Goal: Task Accomplishment & Management: Use online tool/utility

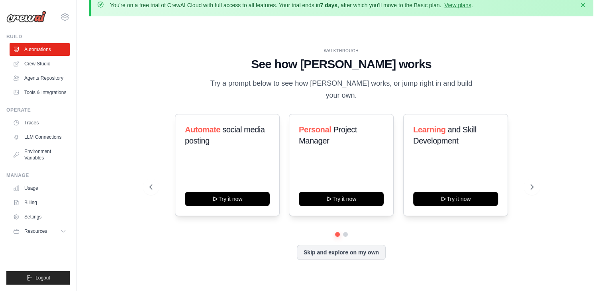
scroll to position [27, 0]
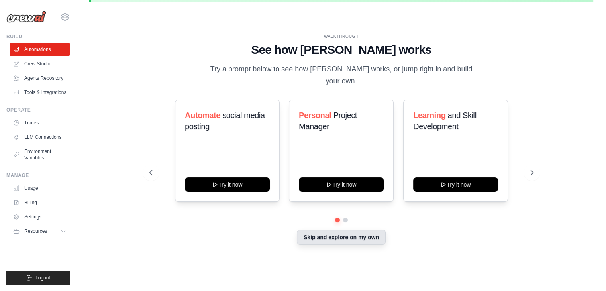
click at [325, 235] on button "Skip and explore on my own" at bounding box center [341, 237] width 89 height 15
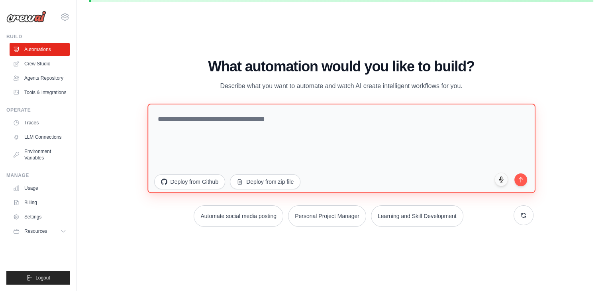
click at [196, 134] on textarea at bounding box center [341, 148] width 388 height 89
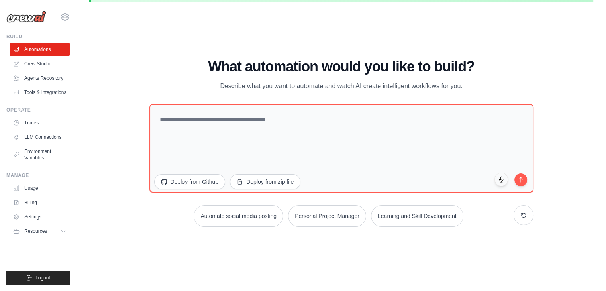
click at [134, 237] on div "WALKTHROUGH See how [PERSON_NAME] works Try a prompt below to see how [PERSON_N…" at bounding box center [341, 145] width 504 height 275
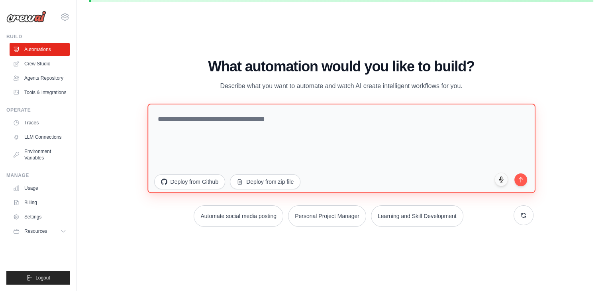
click at [233, 141] on textarea at bounding box center [341, 148] width 388 height 89
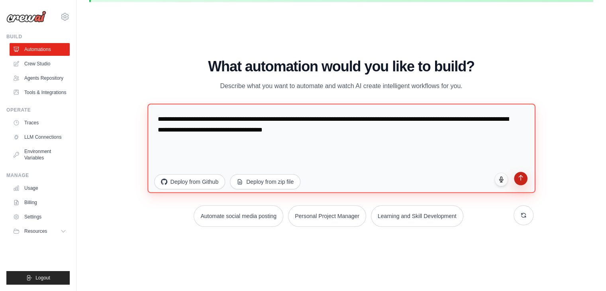
type textarea "**********"
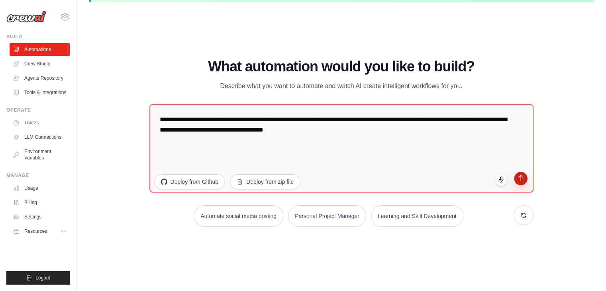
click at [521, 182] on button "submit" at bounding box center [521, 179] width 14 height 14
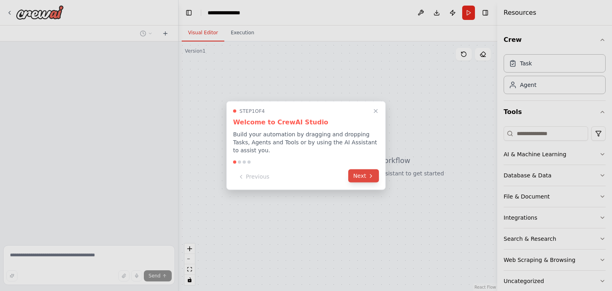
click at [370, 173] on icon at bounding box center [371, 176] width 6 height 6
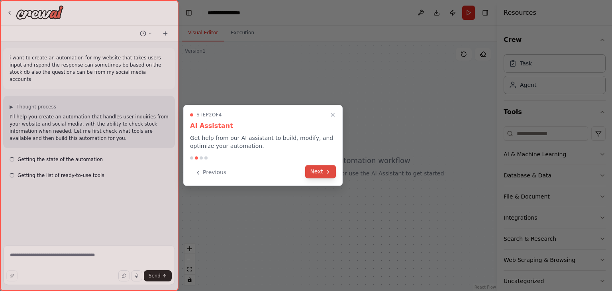
click at [318, 169] on button "Next" at bounding box center [320, 171] width 31 height 13
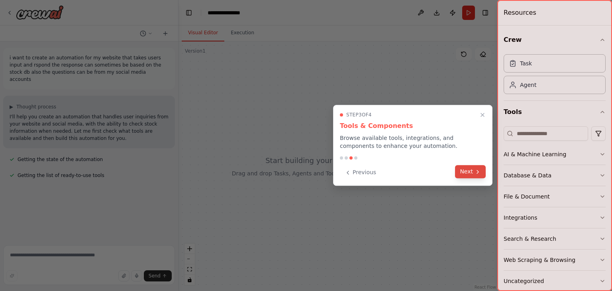
click at [460, 168] on button "Next" at bounding box center [470, 171] width 31 height 13
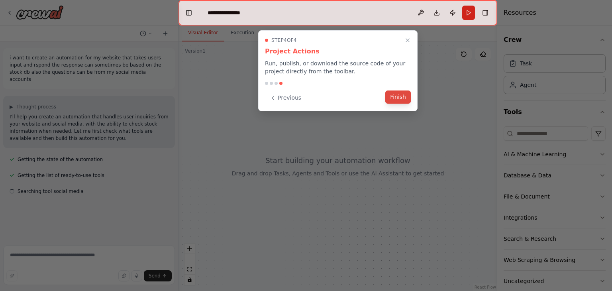
click at [392, 95] on button "Finish" at bounding box center [398, 96] width 26 height 13
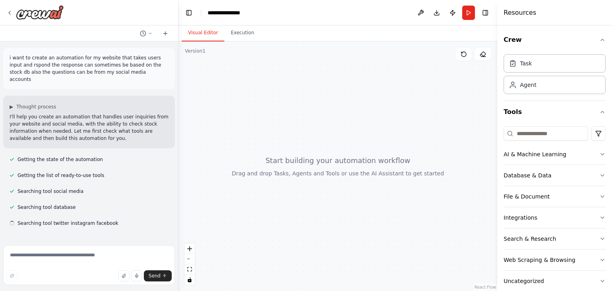
click at [251, 13] on header "**********" at bounding box center [338, 13] width 319 height 26
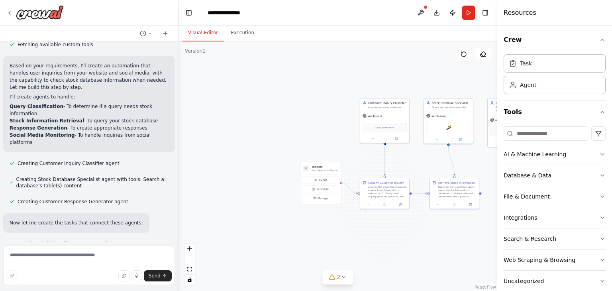
scroll to position [306, 0]
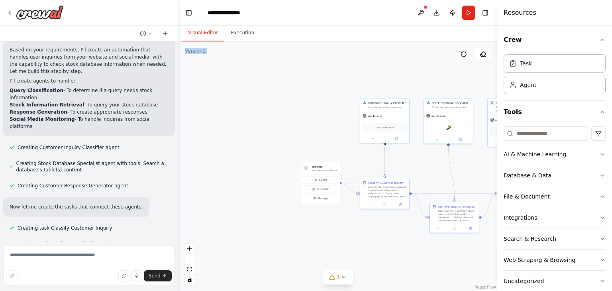
drag, startPoint x: 394, startPoint y: 36, endPoint x: 314, endPoint y: 66, distance: 85.1
click at [314, 66] on div "Visual Editor Execution Version 1 Show Tools Hide Agents .deletable-edge-delete…" at bounding box center [338, 158] width 319 height 265
click at [380, 65] on div ".deletable-edge-delete-btn { width: 20px; height: 20px; border: 0px solid #ffff…" at bounding box center [338, 165] width 319 height 249
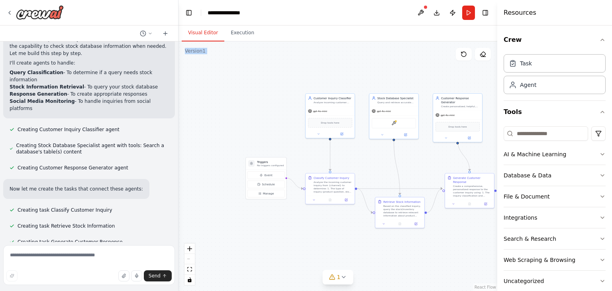
drag, startPoint x: 419, startPoint y: 77, endPoint x: 373, endPoint y: 69, distance: 47.0
click at [373, 69] on div ".deletable-edge-delete-btn { width: 20px; height: 20px; border: 0px solid #ffff…" at bounding box center [338, 165] width 319 height 249
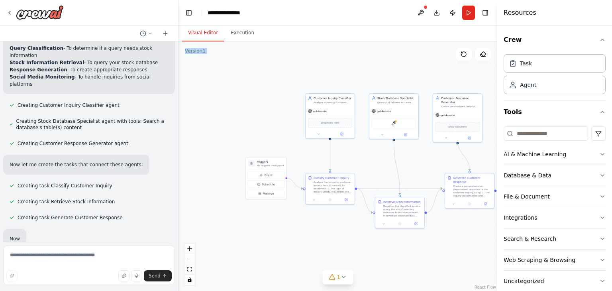
drag, startPoint x: 369, startPoint y: 67, endPoint x: 357, endPoint y: 67, distance: 12.0
click at [365, 67] on div ".deletable-edge-delete-btn { width: 20px; height: 20px; border: 0px solid #ffff…" at bounding box center [338, 165] width 319 height 249
click at [340, 66] on div ".deletable-edge-delete-btn { width: 20px; height: 20px; border: 0px solid #ffff…" at bounding box center [338, 165] width 319 height 249
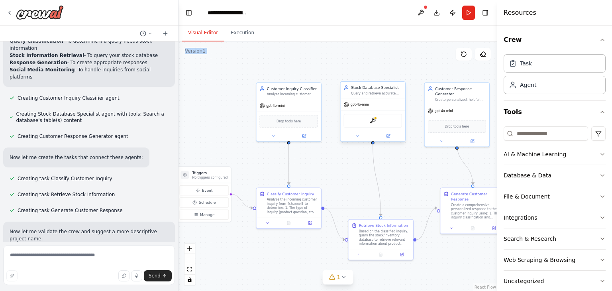
scroll to position [371, 0]
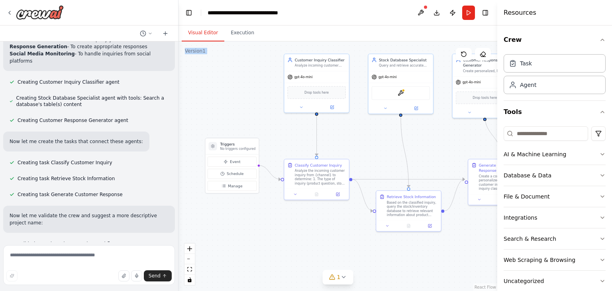
drag, startPoint x: 427, startPoint y: 248, endPoint x: 470, endPoint y: 223, distance: 49.6
click at [470, 223] on div ".deletable-edge-delete-btn { width: 20px; height: 20px; border: 0px solid #ffff…" at bounding box center [338, 165] width 319 height 249
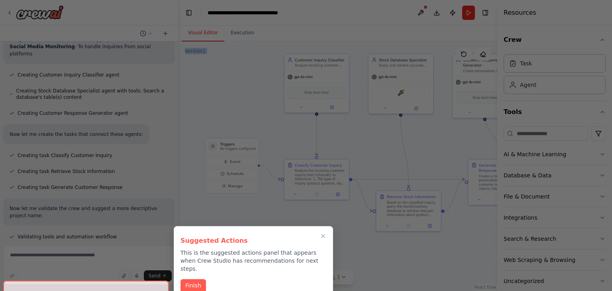
scroll to position [411, 0]
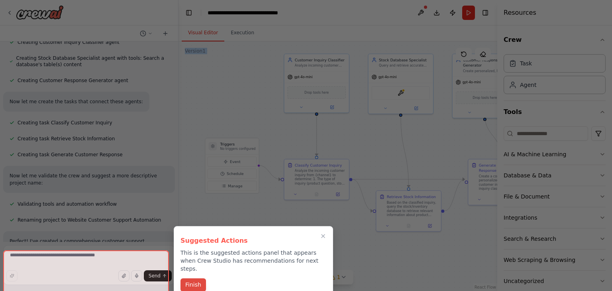
click at [198, 278] on button "Finish" at bounding box center [194, 284] width 26 height 13
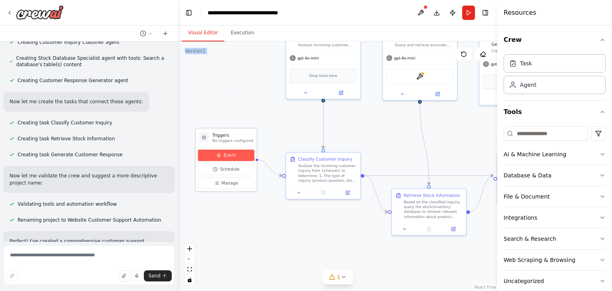
click at [223, 155] on button "Event" at bounding box center [226, 155] width 57 height 12
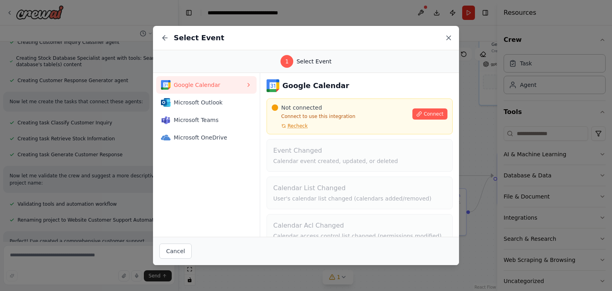
click at [447, 36] on icon at bounding box center [449, 38] width 4 height 4
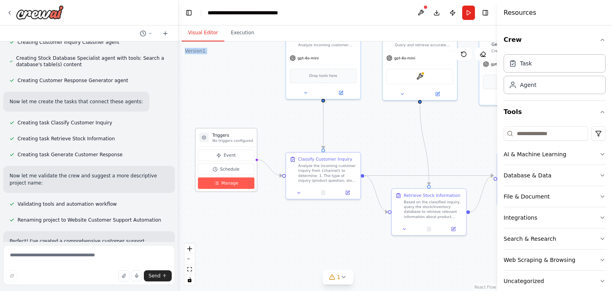
click at [231, 181] on span "Manage" at bounding box center [230, 183] width 17 height 6
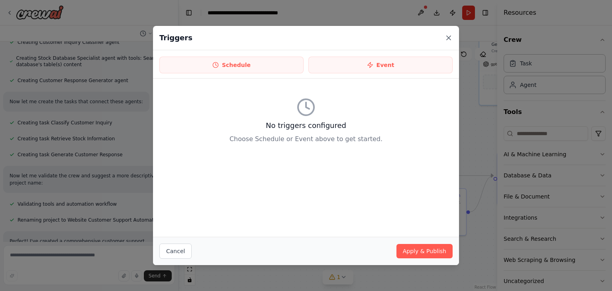
click at [448, 41] on icon at bounding box center [449, 38] width 8 height 8
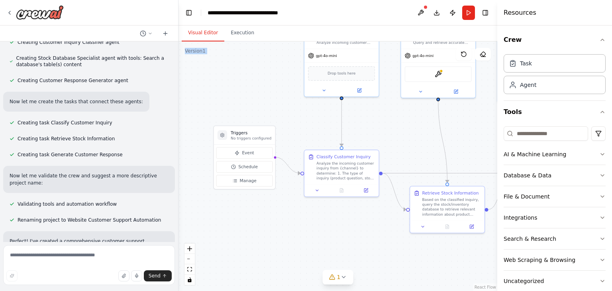
drag, startPoint x: 365, startPoint y: 141, endPoint x: 391, endPoint y: 126, distance: 29.5
click at [391, 126] on div ".deletable-edge-delete-btn { width: 20px; height: 20px; border: 0px solid #ffff…" at bounding box center [338, 165] width 319 height 249
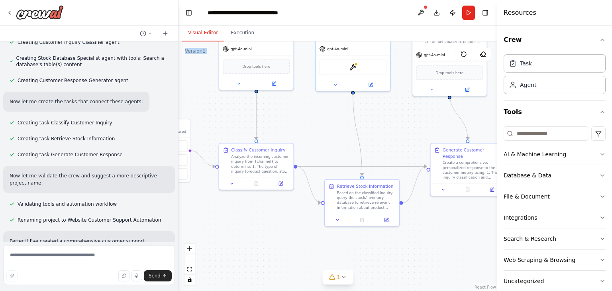
drag, startPoint x: 371, startPoint y: 145, endPoint x: 319, endPoint y: 132, distance: 53.9
click at [319, 132] on div ".deletable-edge-delete-btn { width: 20px; height: 20px; border: 0px solid #ffff…" at bounding box center [338, 165] width 319 height 249
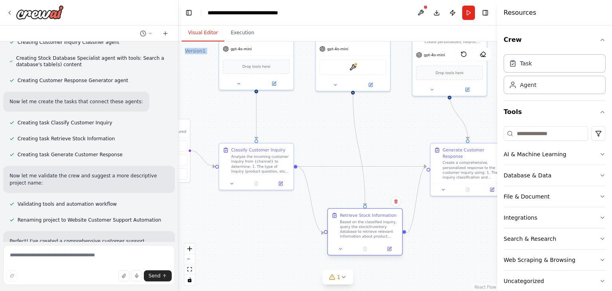
drag, startPoint x: 368, startPoint y: 198, endPoint x: 373, endPoint y: 225, distance: 27.1
click at [373, 225] on div "Based on the classified inquiry, query the stock/inventory database to retrieve…" at bounding box center [369, 230] width 59 height 20
click at [437, 230] on div ".deletable-edge-delete-btn { width: 20px; height: 20px; border: 0px solid #ffff…" at bounding box center [338, 165] width 319 height 249
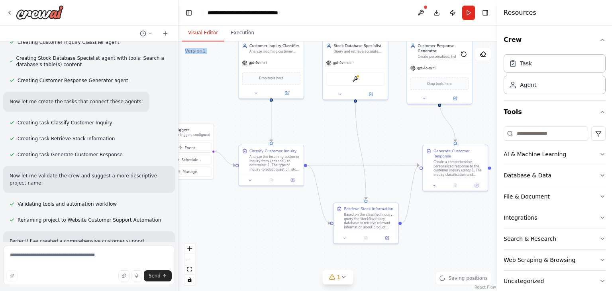
click at [385, 125] on div ".deletable-edge-delete-btn { width: 20px; height: 20px; border: 0px solid #ffff…" at bounding box center [338, 165] width 319 height 249
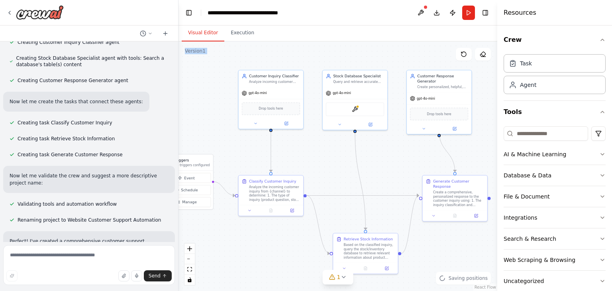
drag, startPoint x: 385, startPoint y: 153, endPoint x: 386, endPoint y: 164, distance: 11.2
click at [385, 159] on div ".deletable-edge-delete-btn { width: 20px; height: 20px; border: 0px solid #ffff…" at bounding box center [338, 165] width 319 height 249
click at [386, 164] on div ".deletable-edge-delete-btn { width: 20px; height: 20px; border: 0px solid #ffff…" at bounding box center [338, 165] width 319 height 249
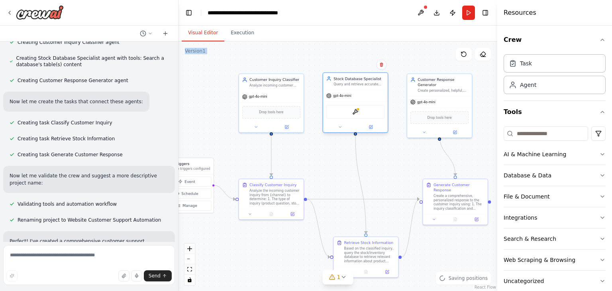
click at [349, 84] on div "Query and retrieve accurate stock/inventory information from the database to an…" at bounding box center [359, 84] width 51 height 4
drag, startPoint x: 448, startPoint y: 86, endPoint x: 456, endPoint y: 86, distance: 8.4
click at [448, 86] on div "Customer Response Generator Create personalized, helpful, and professional resp…" at bounding box center [439, 84] width 65 height 22
click at [471, 87] on div "Customer Response Generator Create personalized, helpful, and professional resp…" at bounding box center [439, 84] width 65 height 22
drag, startPoint x: 471, startPoint y: 87, endPoint x: 465, endPoint y: 87, distance: 5.2
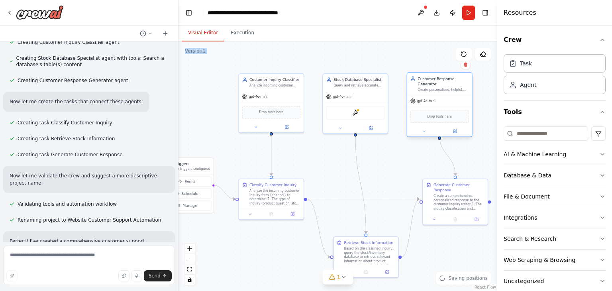
click at [469, 87] on div "Customer Response Generator Create personalized, helpful, and professional resp…" at bounding box center [439, 84] width 65 height 22
click at [394, 163] on div ".deletable-edge-delete-btn { width: 20px; height: 20px; border: 0px solid #ffff…" at bounding box center [338, 165] width 319 height 249
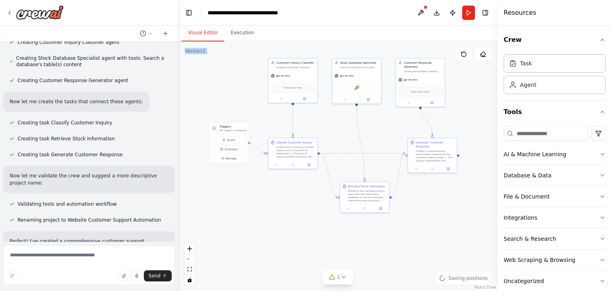
drag, startPoint x: 417, startPoint y: 197, endPoint x: 425, endPoint y: 189, distance: 11.0
click at [425, 187] on div ".deletable-edge-delete-btn { width: 20px; height: 20px; border: 0px solid #ffff…" at bounding box center [338, 165] width 319 height 249
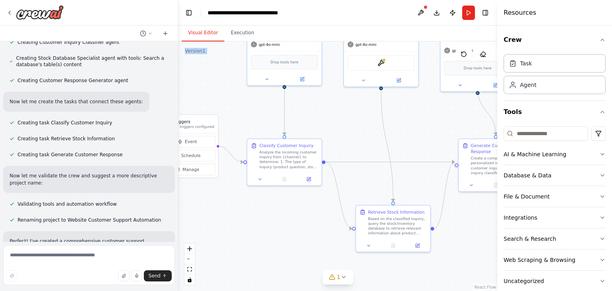
drag, startPoint x: 428, startPoint y: 202, endPoint x: 478, endPoint y: 219, distance: 53.2
click at [479, 220] on div ".deletable-edge-delete-btn { width: 20px; height: 20px; border: 0px solid #ffff…" at bounding box center [338, 165] width 319 height 249
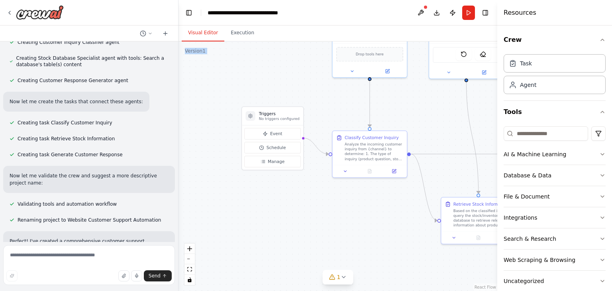
drag, startPoint x: 234, startPoint y: 243, endPoint x: 336, endPoint y: 241, distance: 101.2
click at [336, 241] on div ".deletable-edge-delete-btn { width: 20px; height: 20px; border: 0px solid #ffff…" at bounding box center [338, 165] width 319 height 249
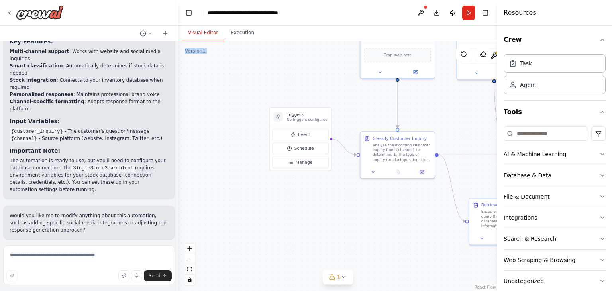
scroll to position [767, 0]
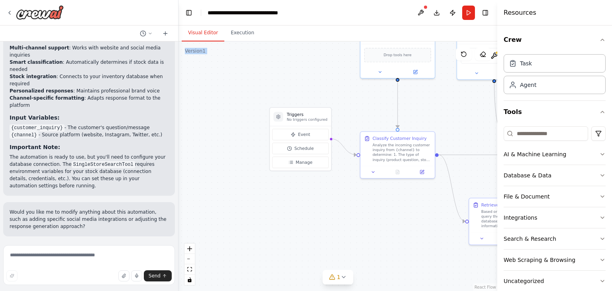
click at [70, 282] on button "Run Automation" at bounding box center [89, 288] width 159 height 13
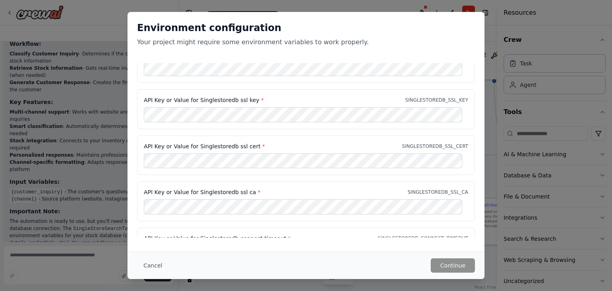
scroll to position [248, 0]
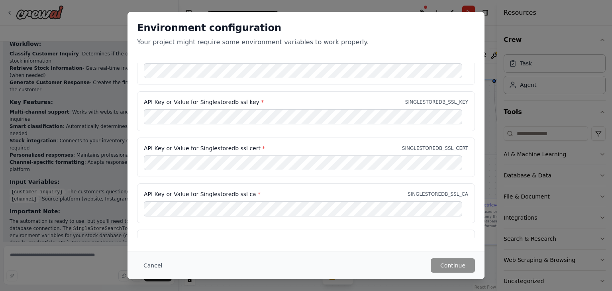
drag, startPoint x: 25, startPoint y: 132, endPoint x: 38, endPoint y: 134, distance: 13.3
click at [26, 133] on div "Environment configuration Your project might require some environment variables…" at bounding box center [306, 145] width 612 height 291
click at [153, 263] on button "Cancel" at bounding box center [152, 265] width 31 height 14
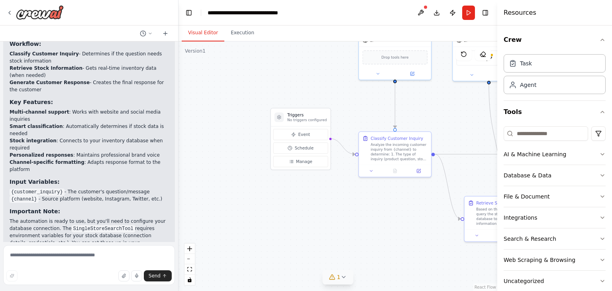
click at [341, 277] on icon at bounding box center [343, 277] width 6 height 6
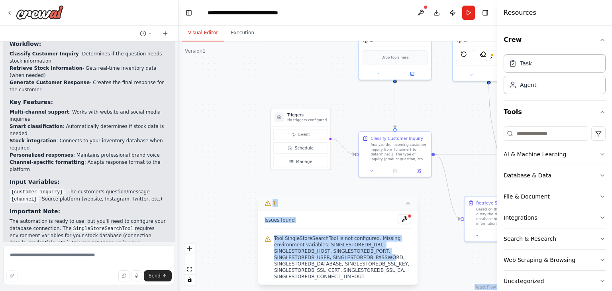
drag, startPoint x: 381, startPoint y: 254, endPoint x: 412, endPoint y: 186, distance: 74.5
click at [412, 186] on div "Version 1 Show Tools Hide Agents .deletable-edge-delete-btn { width: 20px; heig…" at bounding box center [338, 165] width 319 height 249
click at [412, 186] on div ".deletable-edge-delete-btn { width: 20px; height: 20px; border: 0px solid #ffff…" at bounding box center [338, 165] width 319 height 249
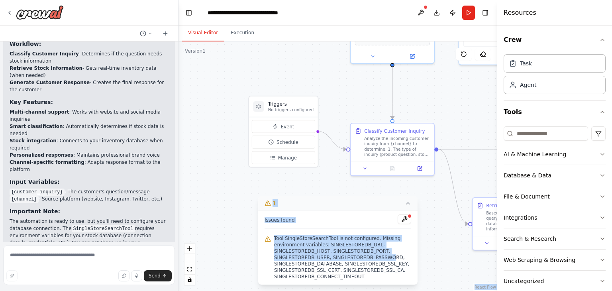
click at [405, 201] on icon at bounding box center [408, 203] width 6 height 6
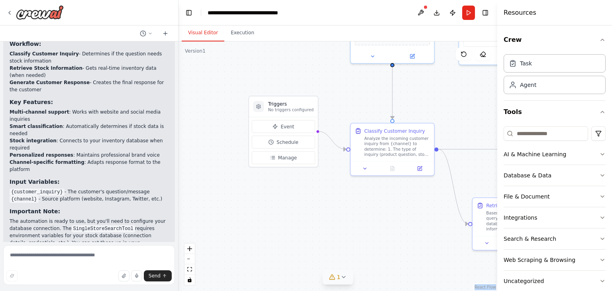
click at [434, 253] on div ".deletable-edge-delete-btn { width: 20px; height: 20px; border: 0px solid #ffff…" at bounding box center [338, 165] width 319 height 249
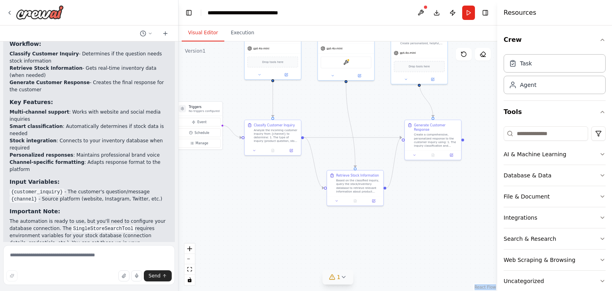
drag, startPoint x: 306, startPoint y: 218, endPoint x: 232, endPoint y: 86, distance: 150.9
click at [208, 179] on div ".deletable-edge-delete-btn { width: 20px; height: 20px; border: 0px solid #ffff…" at bounding box center [338, 165] width 319 height 249
click at [234, 29] on button "Execution" at bounding box center [242, 33] width 36 height 17
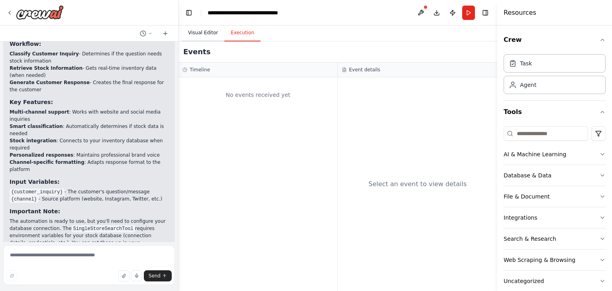
click at [206, 31] on button "Visual Editor" at bounding box center [203, 33] width 43 height 17
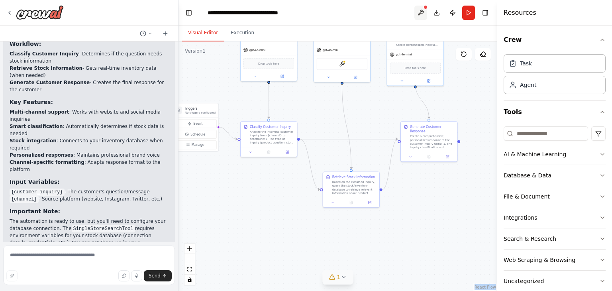
click at [420, 16] on button at bounding box center [420, 13] width 13 height 14
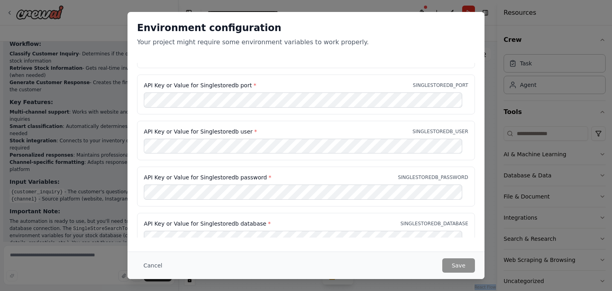
scroll to position [0, 0]
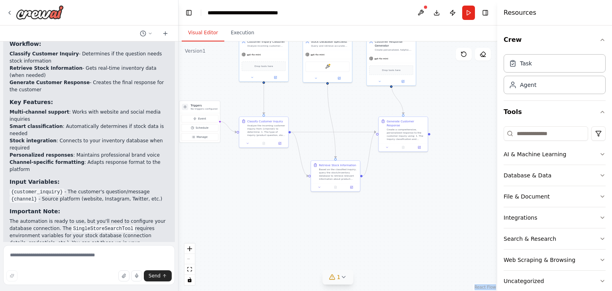
click at [486, 287] on link "React Flow" at bounding box center [486, 287] width 22 height 4
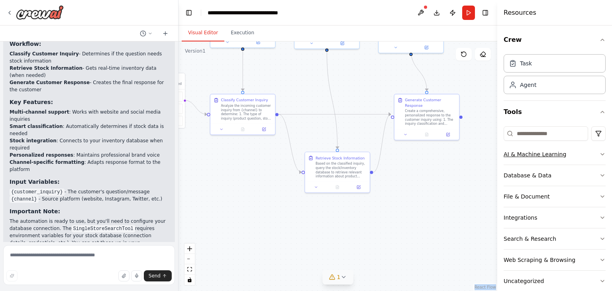
click at [589, 153] on button "AI & Machine Learning" at bounding box center [555, 154] width 102 height 21
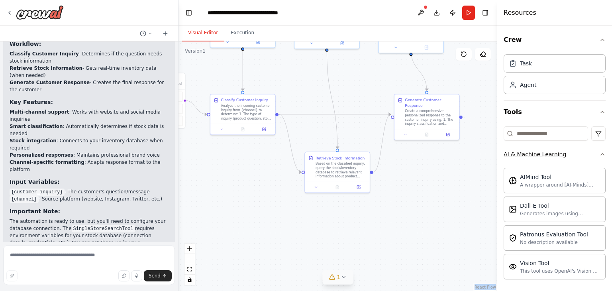
click at [589, 153] on button "AI & Machine Learning" at bounding box center [555, 154] width 102 height 21
